Goal: Complete application form: Complete application form

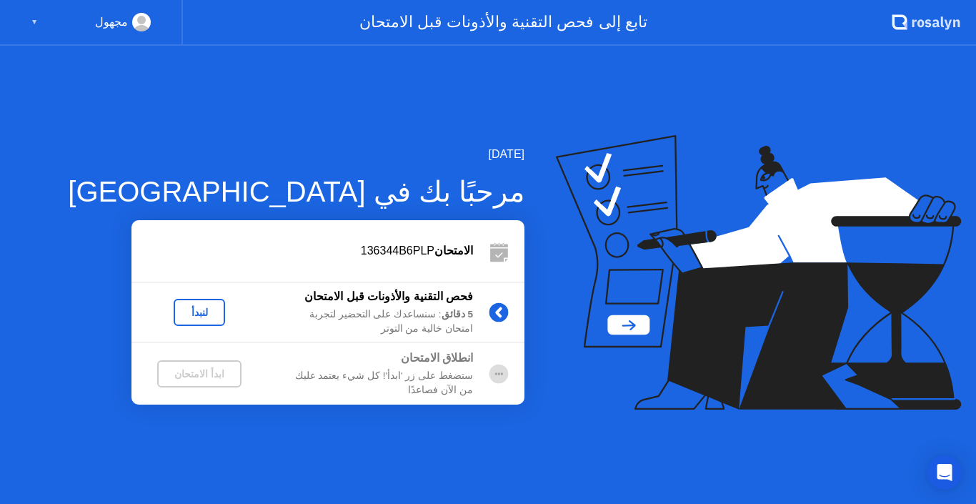
click at [201, 310] on div "لنبدأ" at bounding box center [199, 311] width 40 height 11
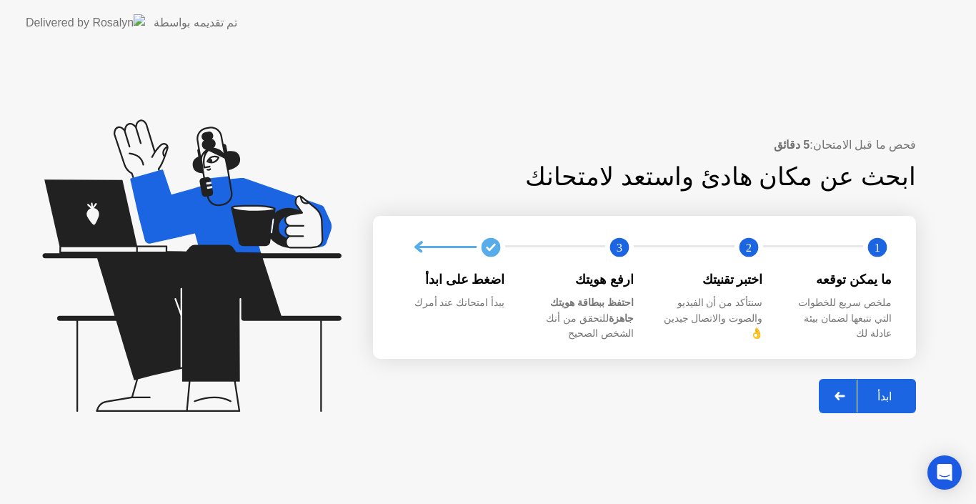
click at [883, 389] on div "ابدأ" at bounding box center [884, 396] width 54 height 14
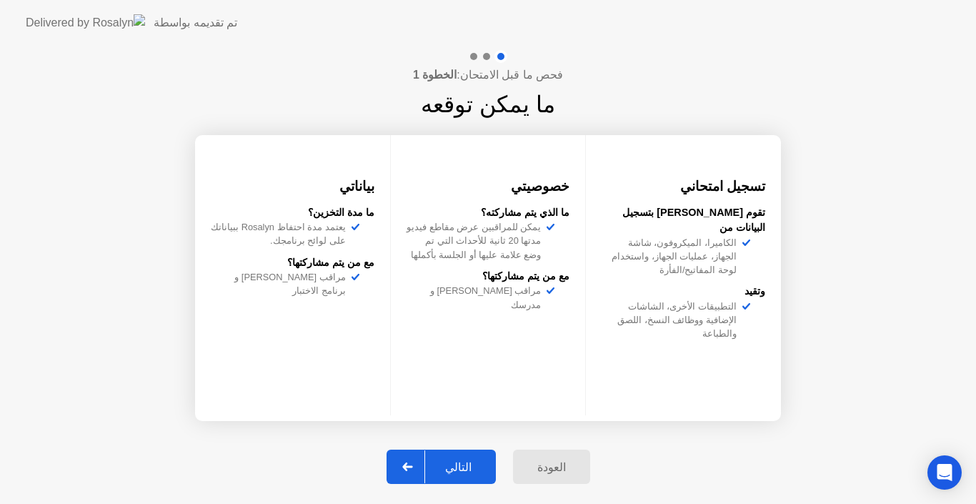
click at [446, 462] on div "التالي" at bounding box center [458, 467] width 66 height 14
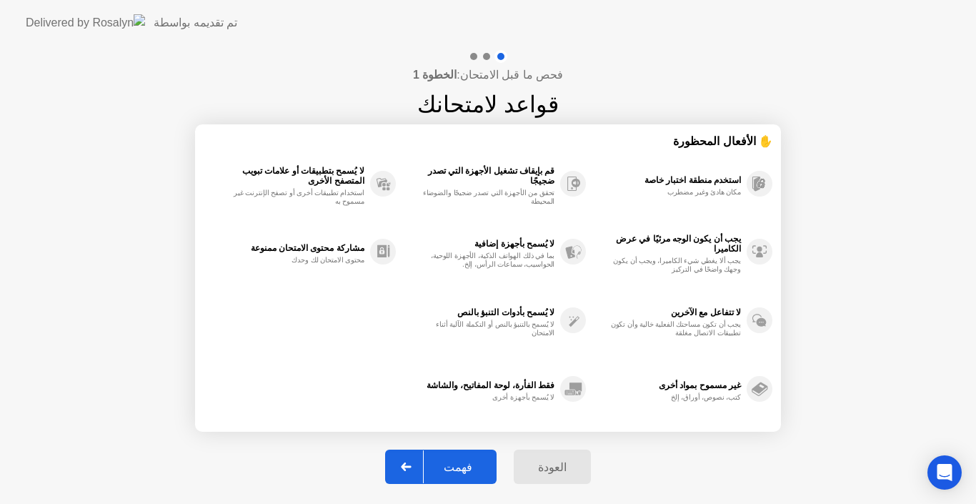
click at [461, 470] on div "فهمت" at bounding box center [458, 467] width 69 height 14
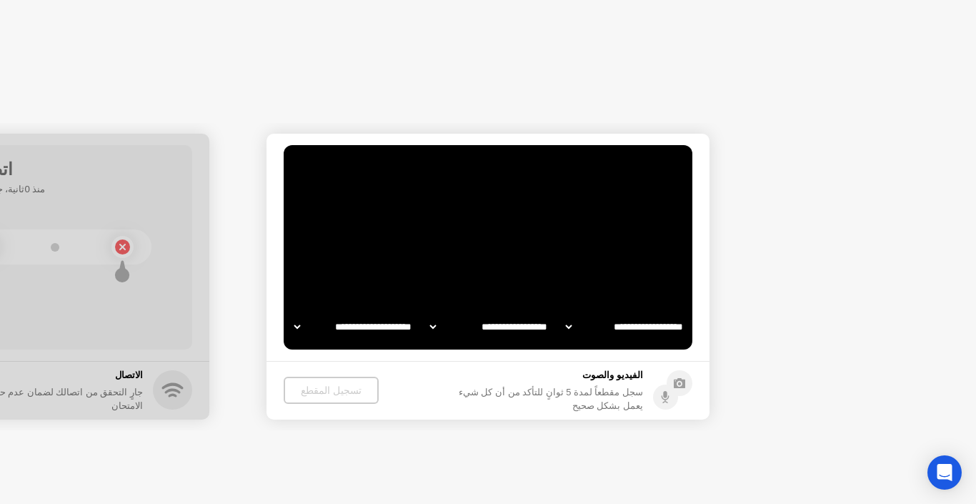
select select "**********"
select select "*******"
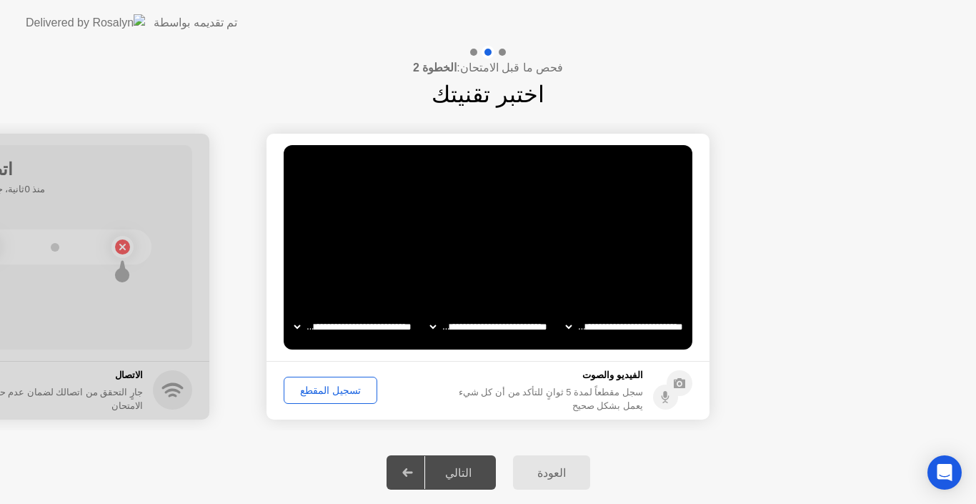
click at [463, 473] on div "التالي" at bounding box center [458, 473] width 66 height 14
click at [334, 385] on div "تسجيل المقطع" at bounding box center [331, 389] width 84 height 11
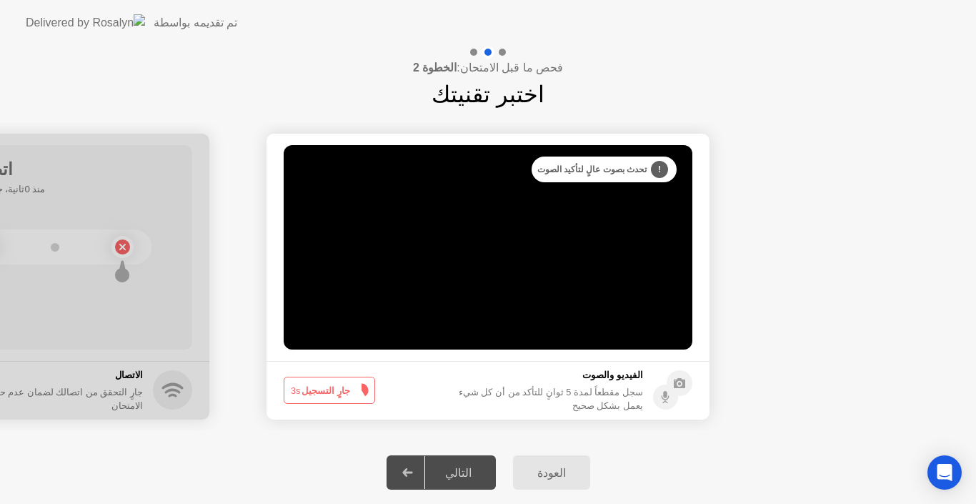
click at [347, 391] on button "جارٍ التسجيل 3s" at bounding box center [329, 389] width 91 height 27
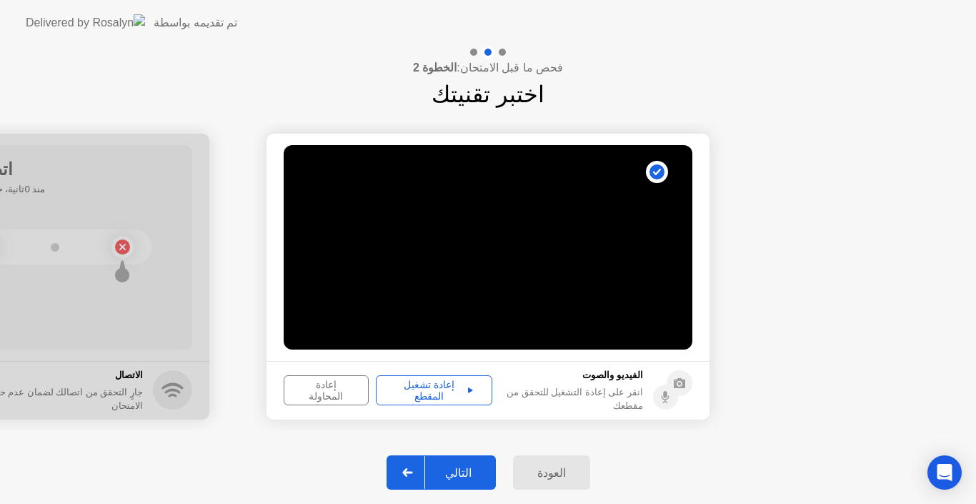
click at [473, 469] on div "التالي" at bounding box center [458, 473] width 66 height 14
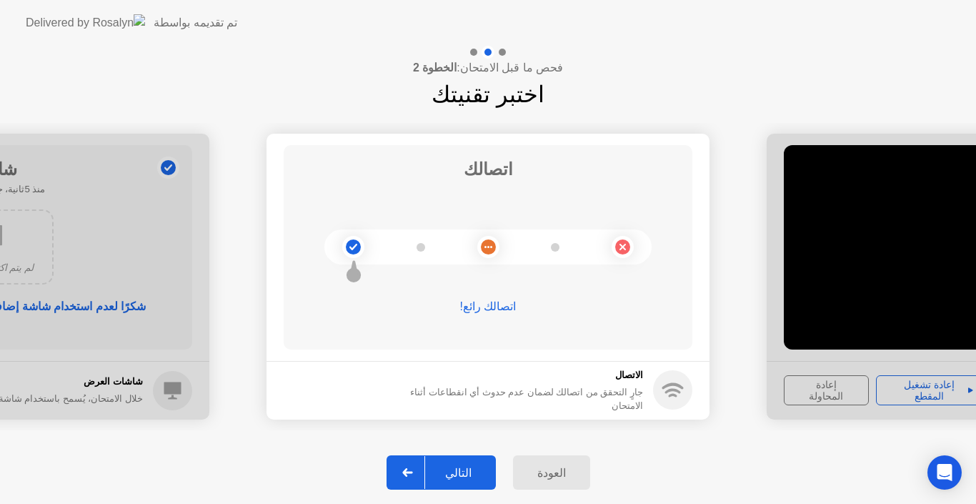
click at [479, 468] on div "التالي" at bounding box center [458, 473] width 66 height 14
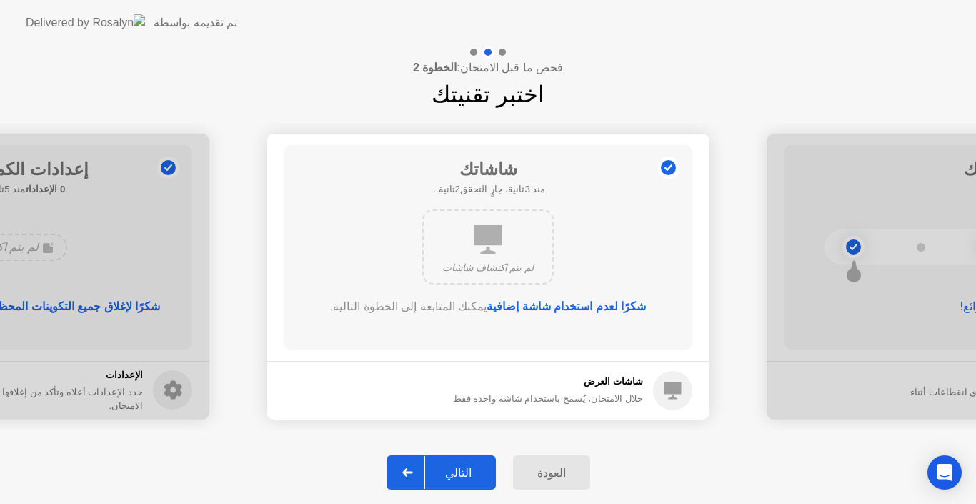
click at [479, 468] on div "التالي" at bounding box center [458, 473] width 66 height 14
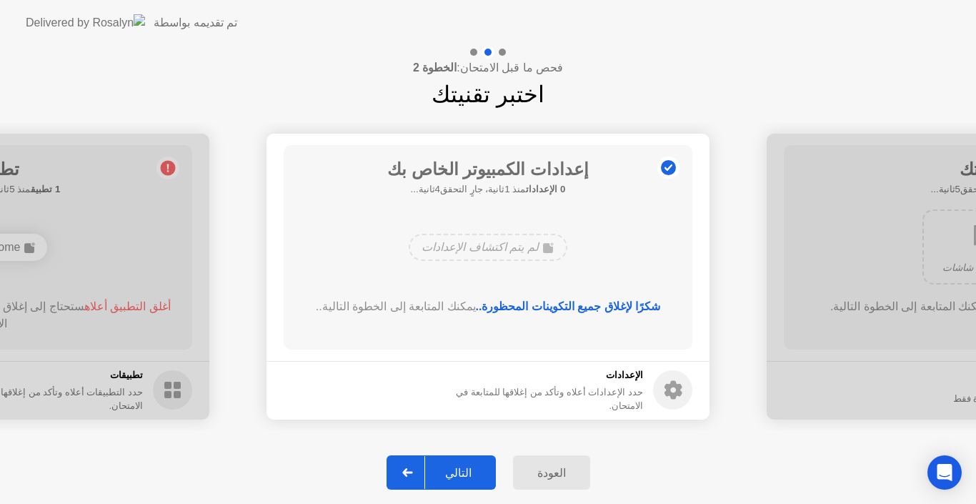
click at [479, 466] on div "التالي" at bounding box center [458, 473] width 66 height 14
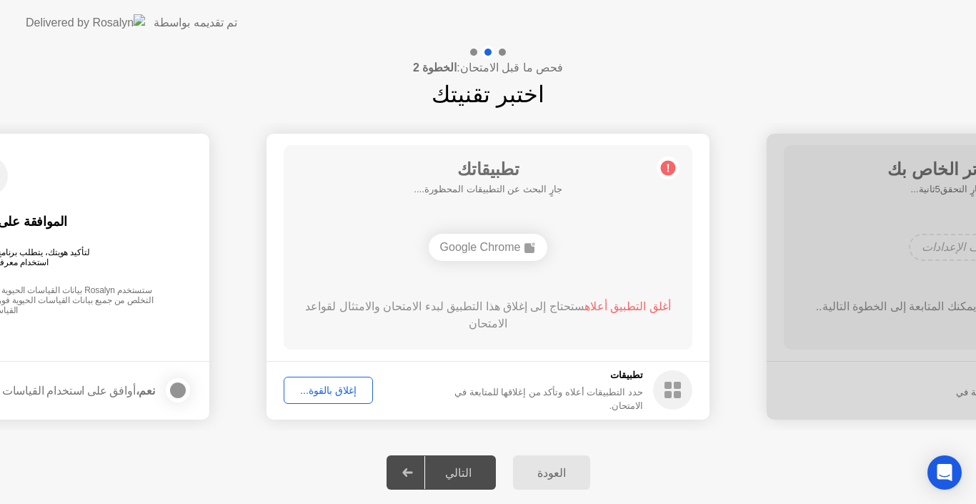
click at [479, 466] on div "التالي" at bounding box center [458, 473] width 66 height 14
click at [464, 472] on div "التالي" at bounding box center [458, 473] width 66 height 14
click at [494, 244] on div "Google Chrome" at bounding box center [488, 247] width 119 height 27
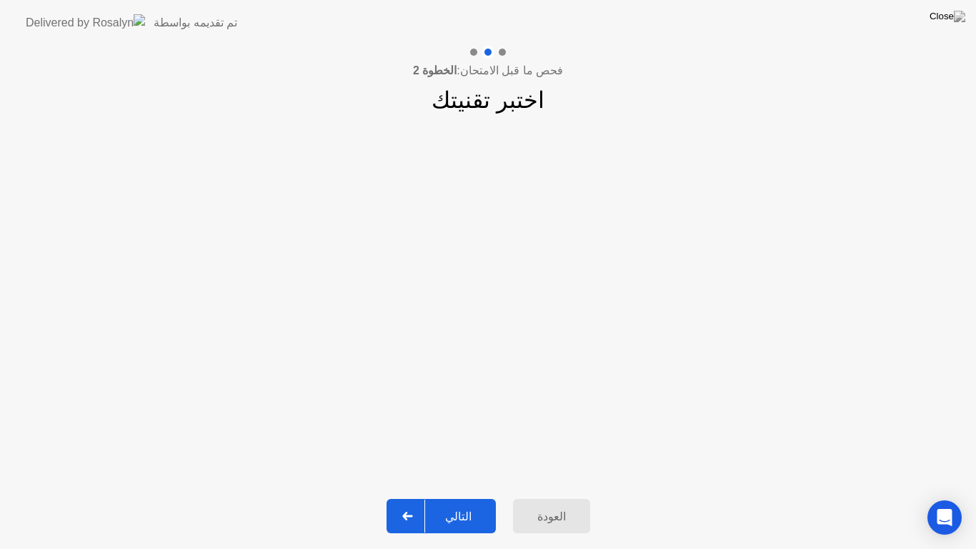
click at [461, 503] on div "التالي" at bounding box center [458, 516] width 66 height 14
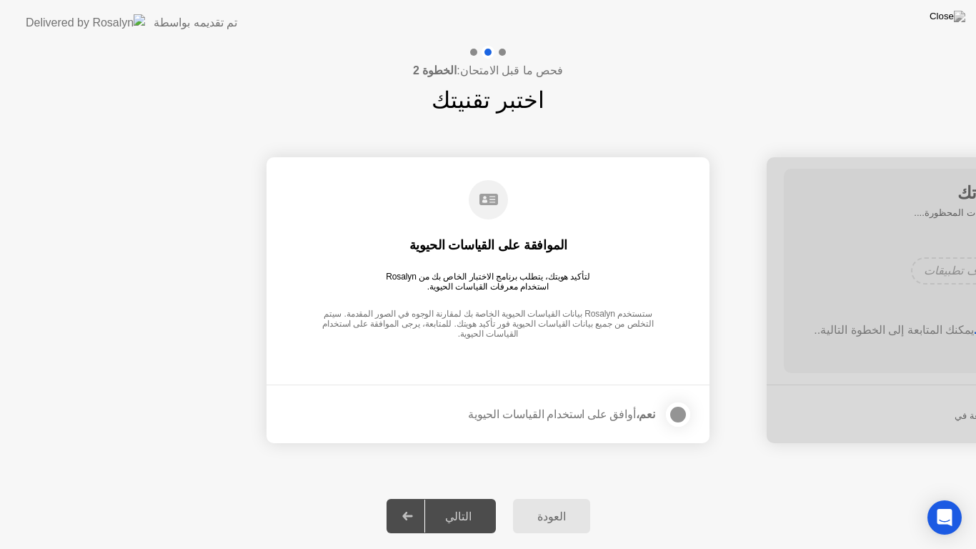
click at [461, 503] on div "التالي" at bounding box center [458, 516] width 66 height 14
click at [674, 410] on div at bounding box center [677, 414] width 17 height 17
click at [472, 503] on div "التالي" at bounding box center [458, 516] width 66 height 14
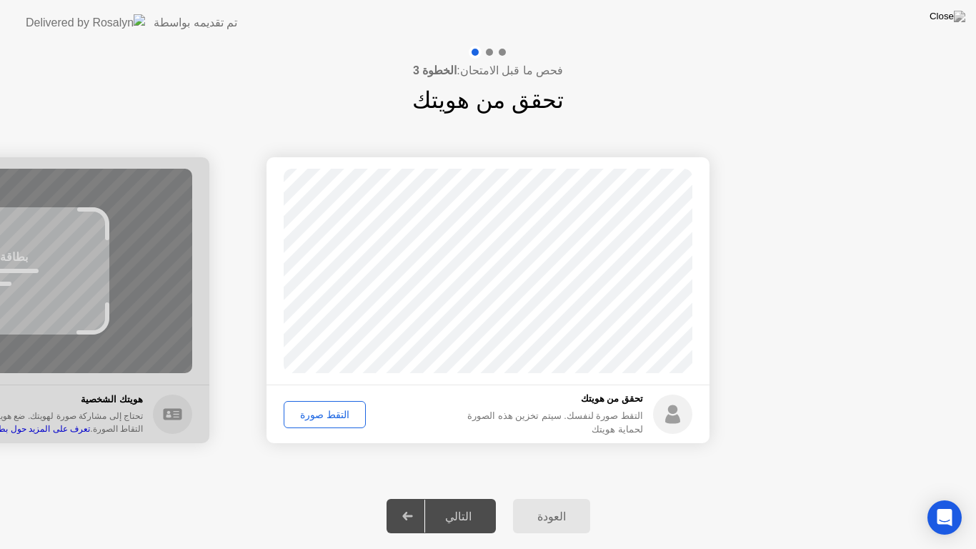
click at [344, 414] on div "التقط صورة" at bounding box center [325, 414] width 72 height 11
click at [458, 503] on div "التالي" at bounding box center [458, 516] width 66 height 14
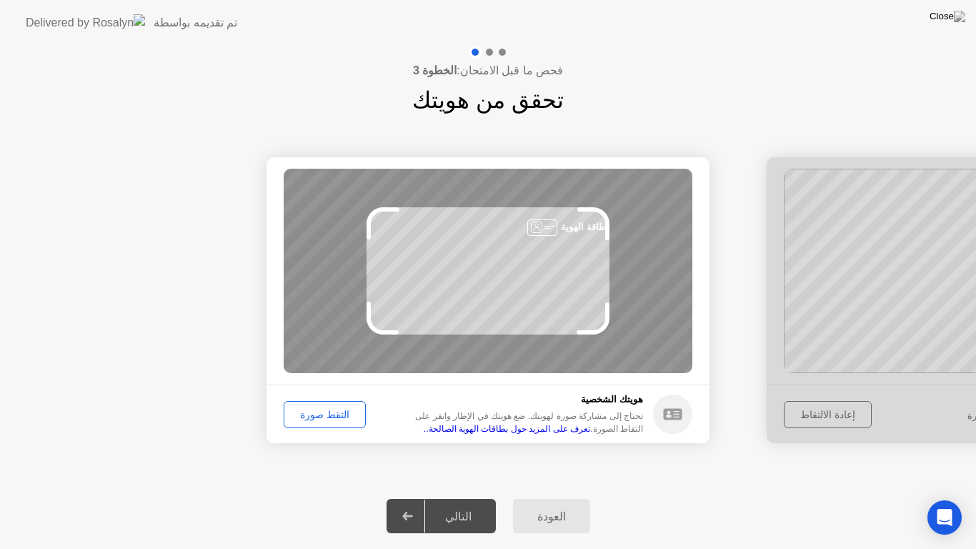
click at [314, 420] on div "التقط صورة" at bounding box center [325, 414] width 72 height 11
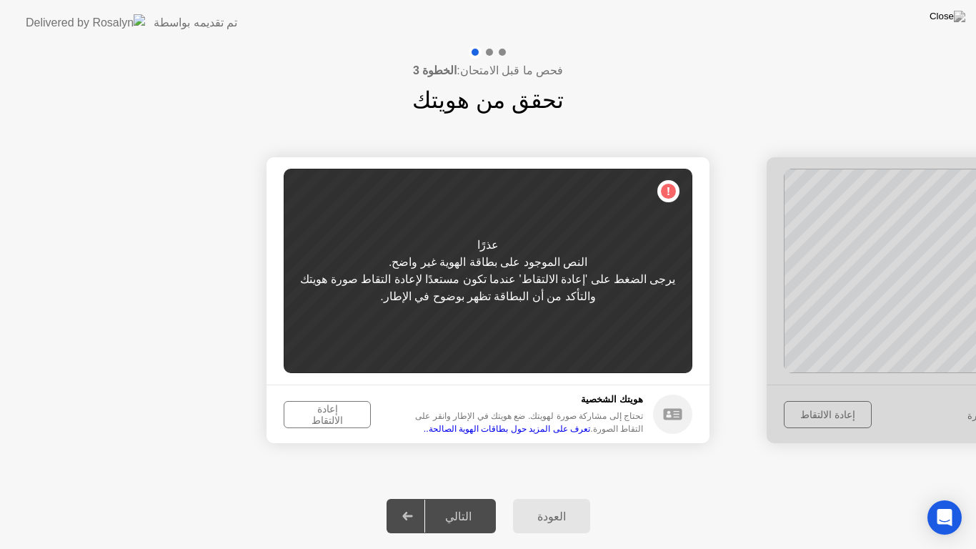
click at [312, 420] on div "إعادة الالتقاط" at bounding box center [327, 414] width 77 height 23
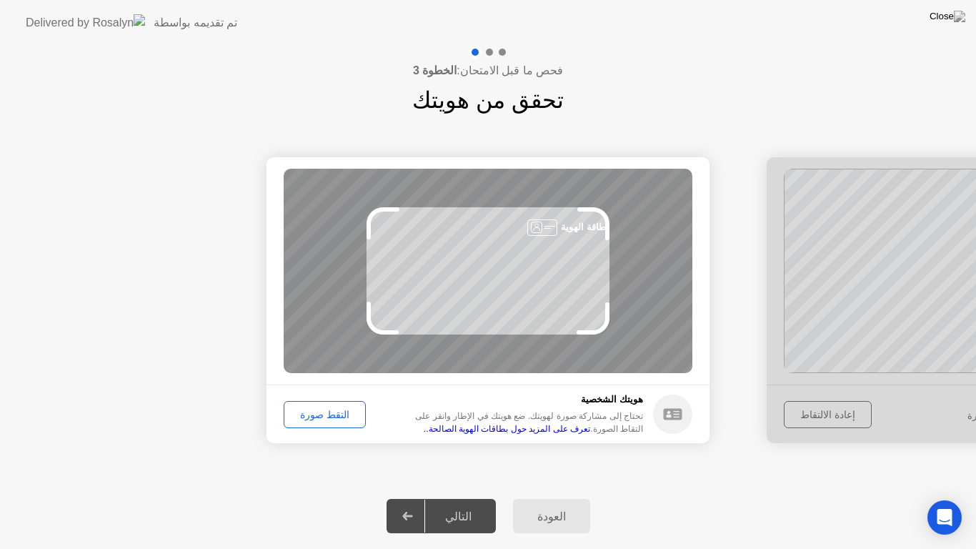
click at [312, 420] on div "التقط صورة" at bounding box center [325, 414] width 72 height 11
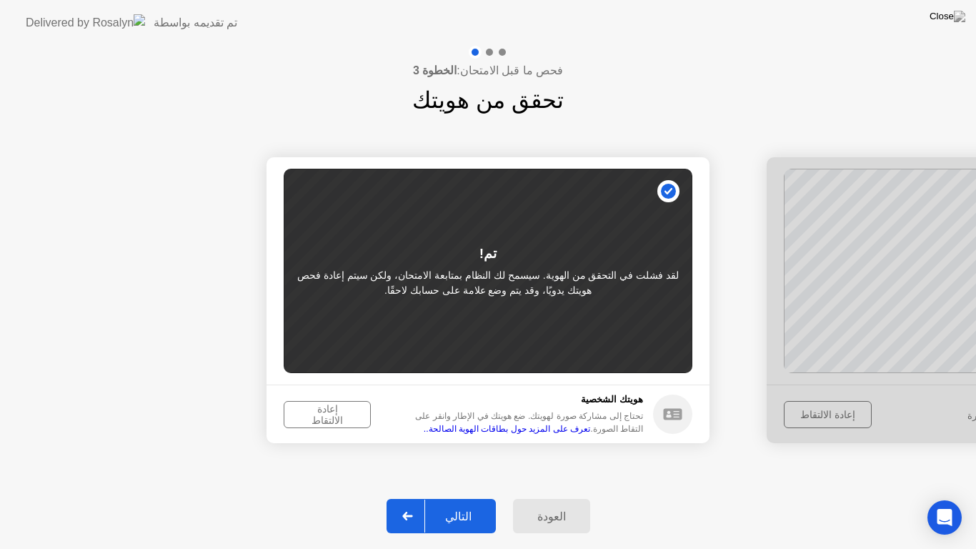
click at [526, 412] on div "تحتاج إلى مشاركة صورة لهويتك. ضع هويتك في الإطار وانقر على التقاط الصورة. تعرف …" at bounding box center [523, 422] width 240 height 26
click at [340, 413] on div "إعادة الالتقاط" at bounding box center [327, 414] width 77 height 23
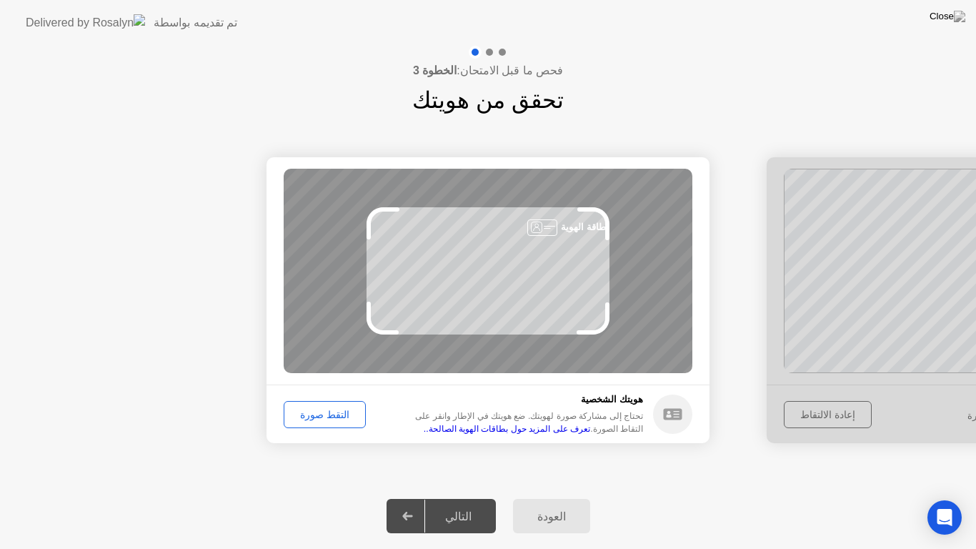
click at [335, 418] on div "التقط صورة" at bounding box center [325, 414] width 72 height 11
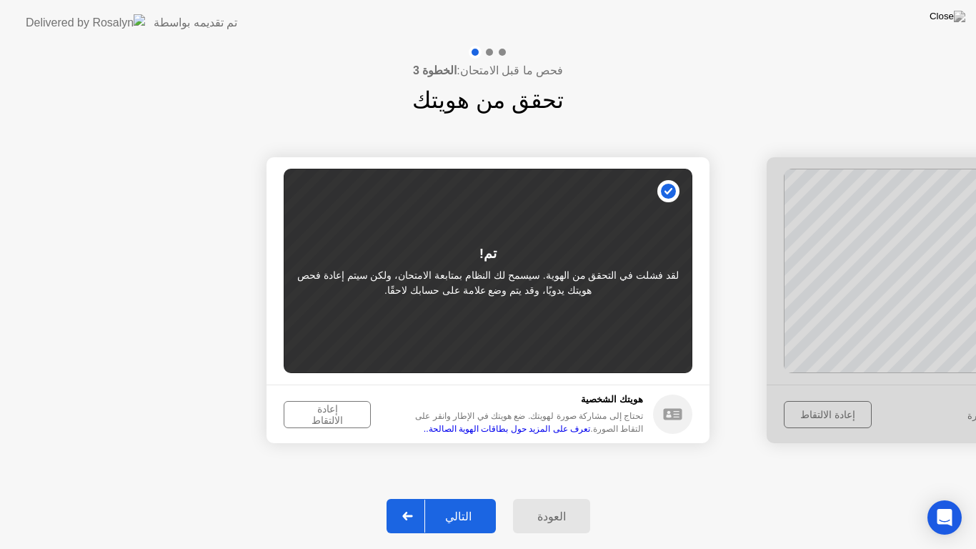
click at [325, 416] on div "إعادة الالتقاط" at bounding box center [327, 414] width 77 height 23
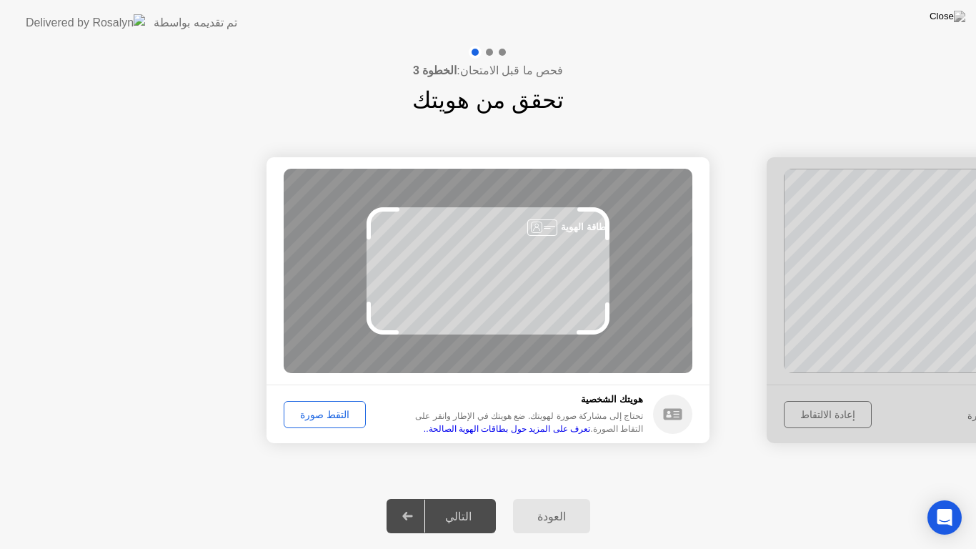
click at [325, 416] on div "التقط صورة" at bounding box center [325, 414] width 72 height 11
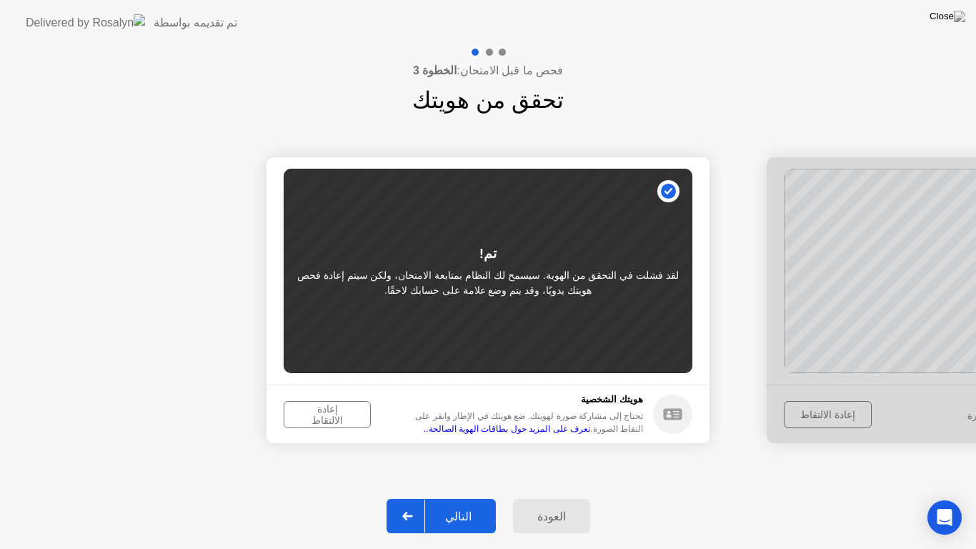
click at [325, 416] on div "إعادة الالتقاط" at bounding box center [327, 414] width 77 height 23
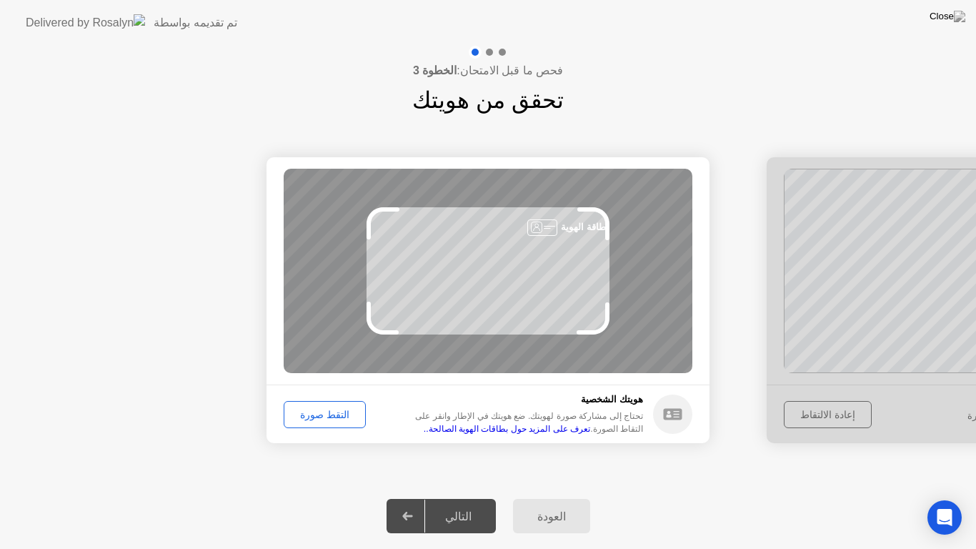
click at [325, 416] on div "التقط صورة" at bounding box center [325, 414] width 72 height 11
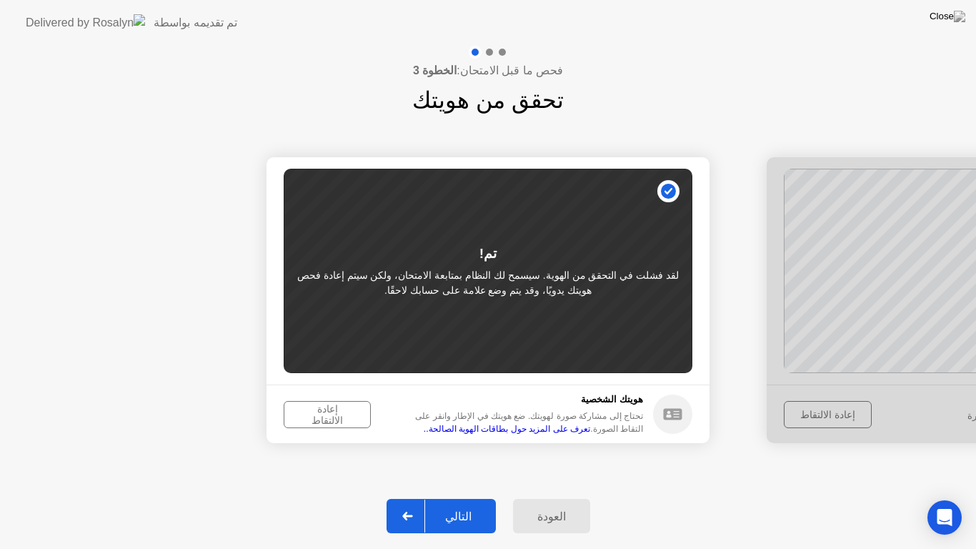
click at [448, 503] on div "التالي" at bounding box center [458, 516] width 66 height 14
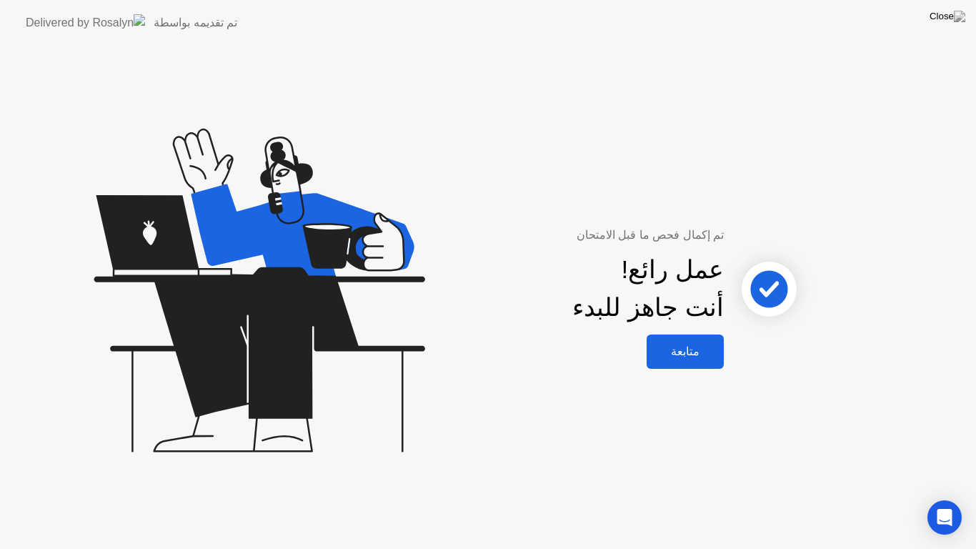
click at [683, 353] on div "متابعة" at bounding box center [685, 351] width 69 height 14
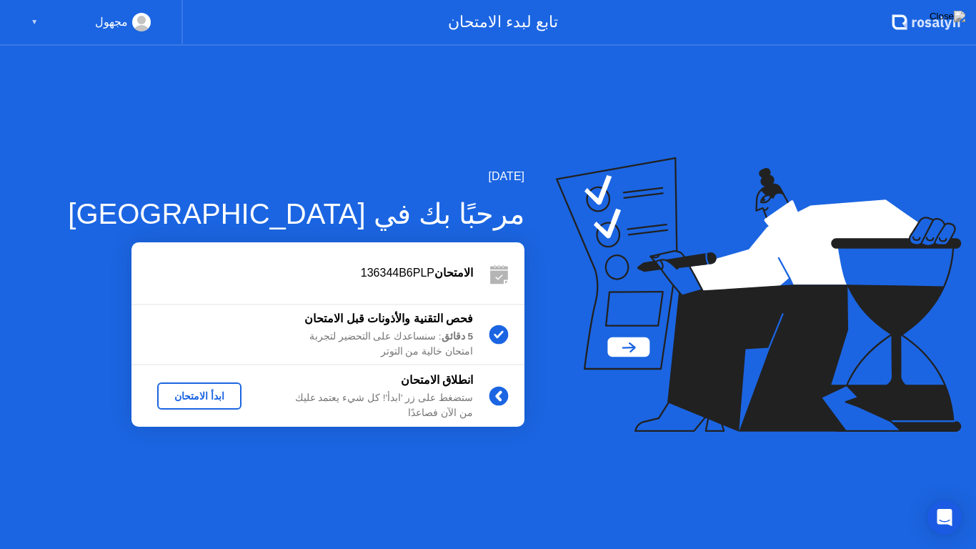
click at [195, 393] on div "ابدأ الامتحان" at bounding box center [199, 395] width 73 height 11
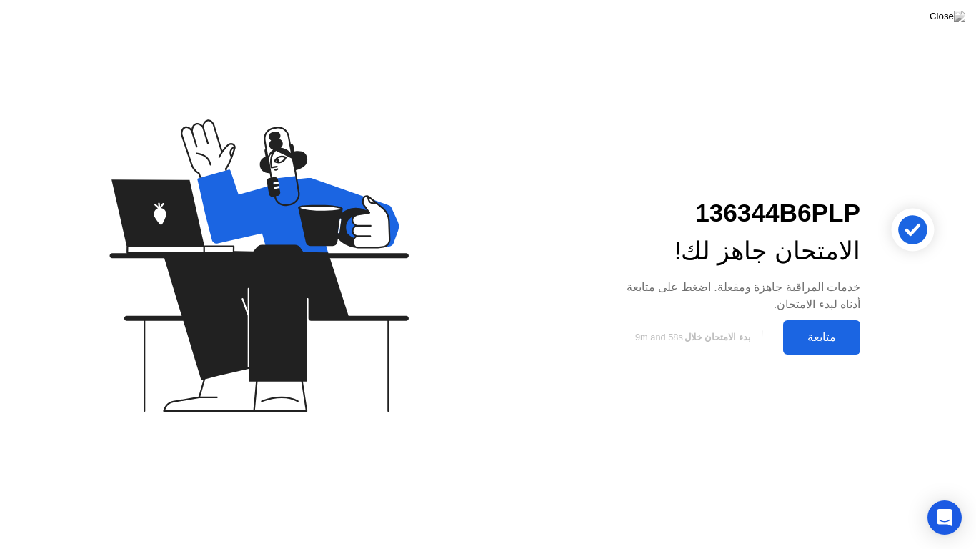
click at [799, 336] on div "متابعة" at bounding box center [821, 337] width 69 height 14
